Goal: Task Accomplishment & Management: Use online tool/utility

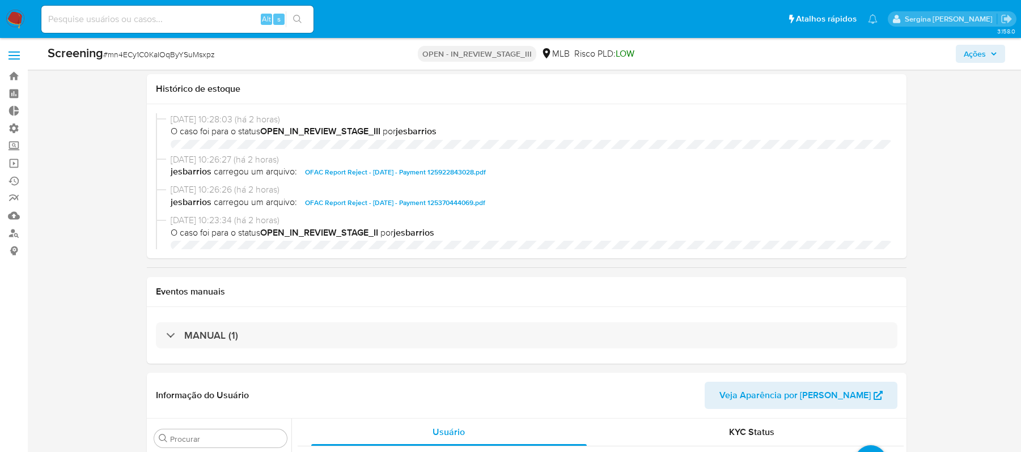
select select "10"
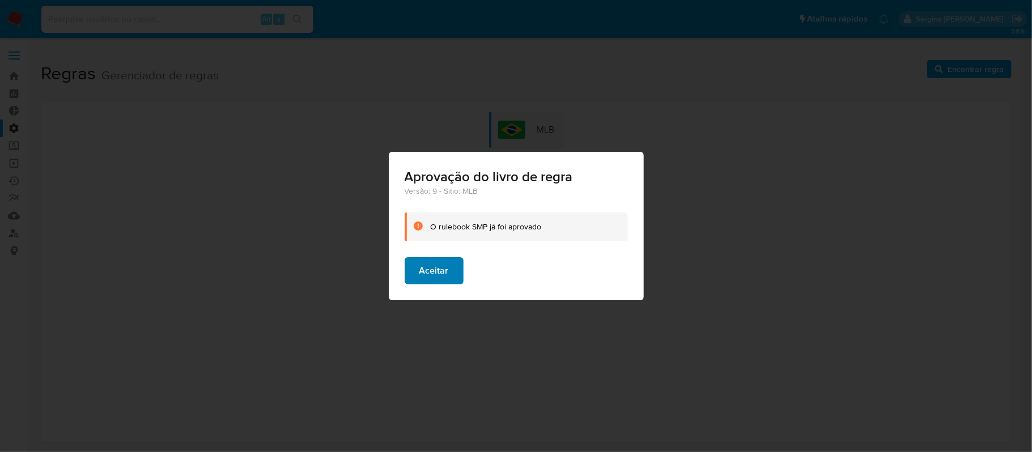
click at [443, 280] on span "Aceitar" at bounding box center [433, 270] width 29 height 25
